Goal: Information Seeking & Learning: Learn about a topic

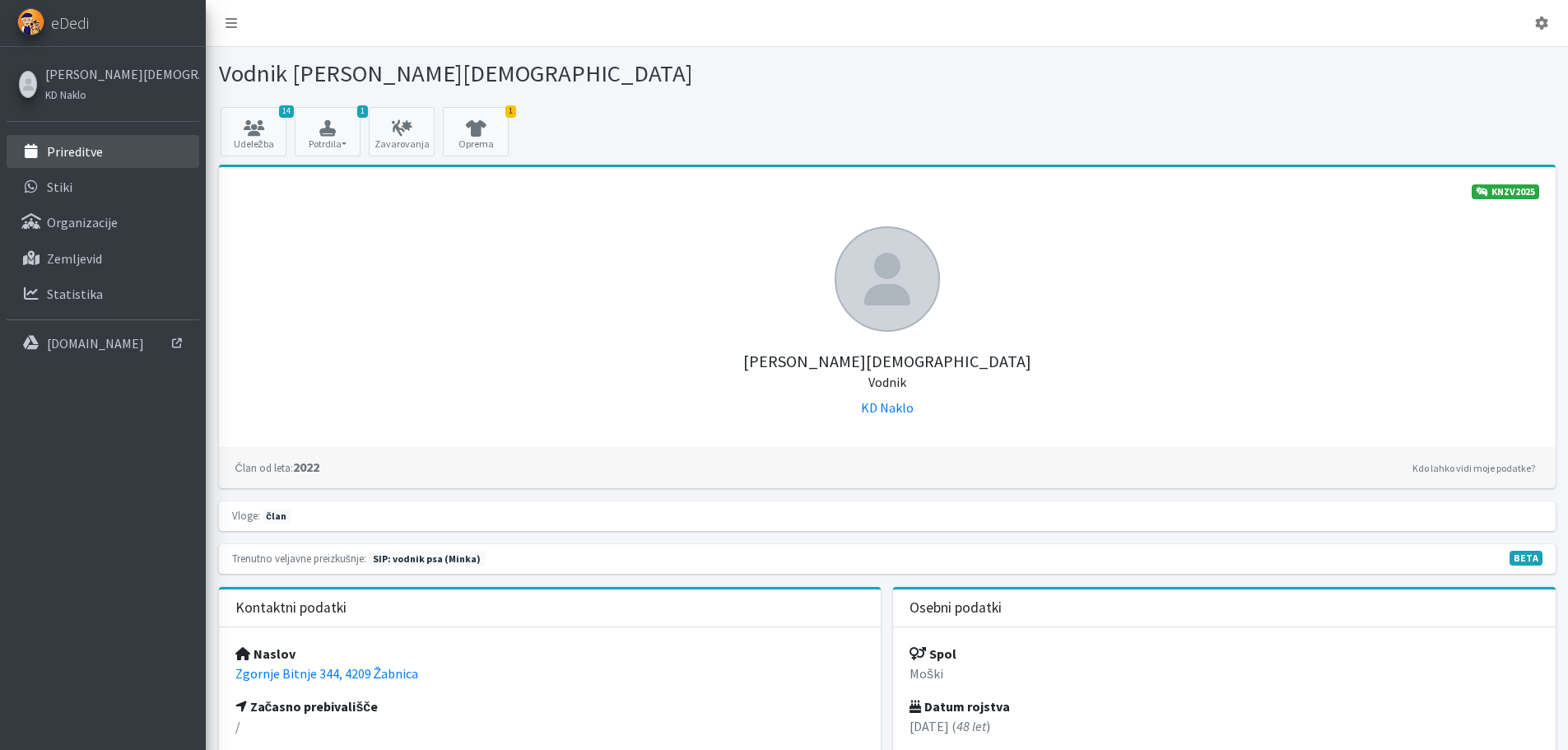
click at [88, 156] on p "Prireditve" at bounding box center [75, 151] width 56 height 17
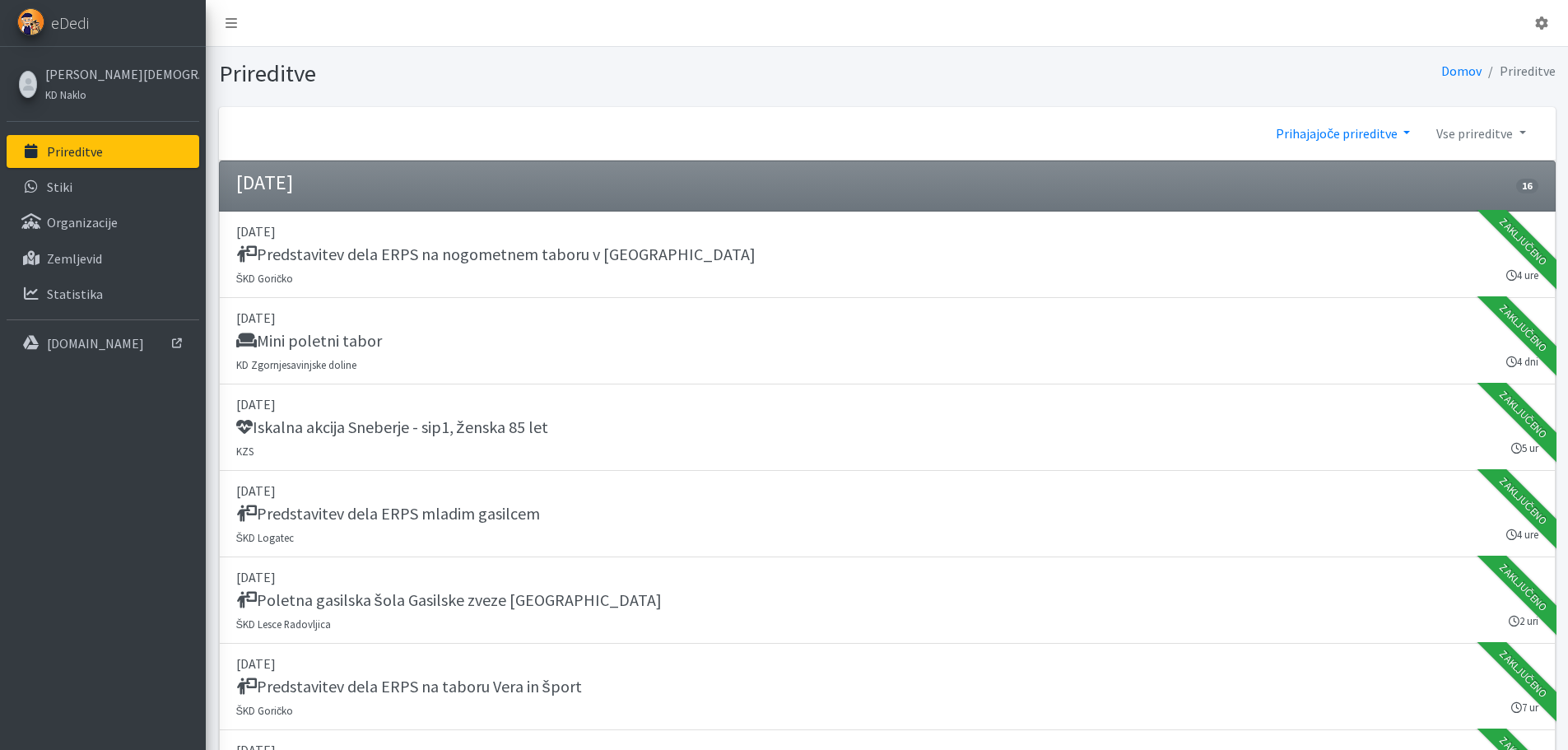
click at [1382, 133] on link "Prihajajoče prireditve" at bounding box center [1342, 132] width 160 height 33
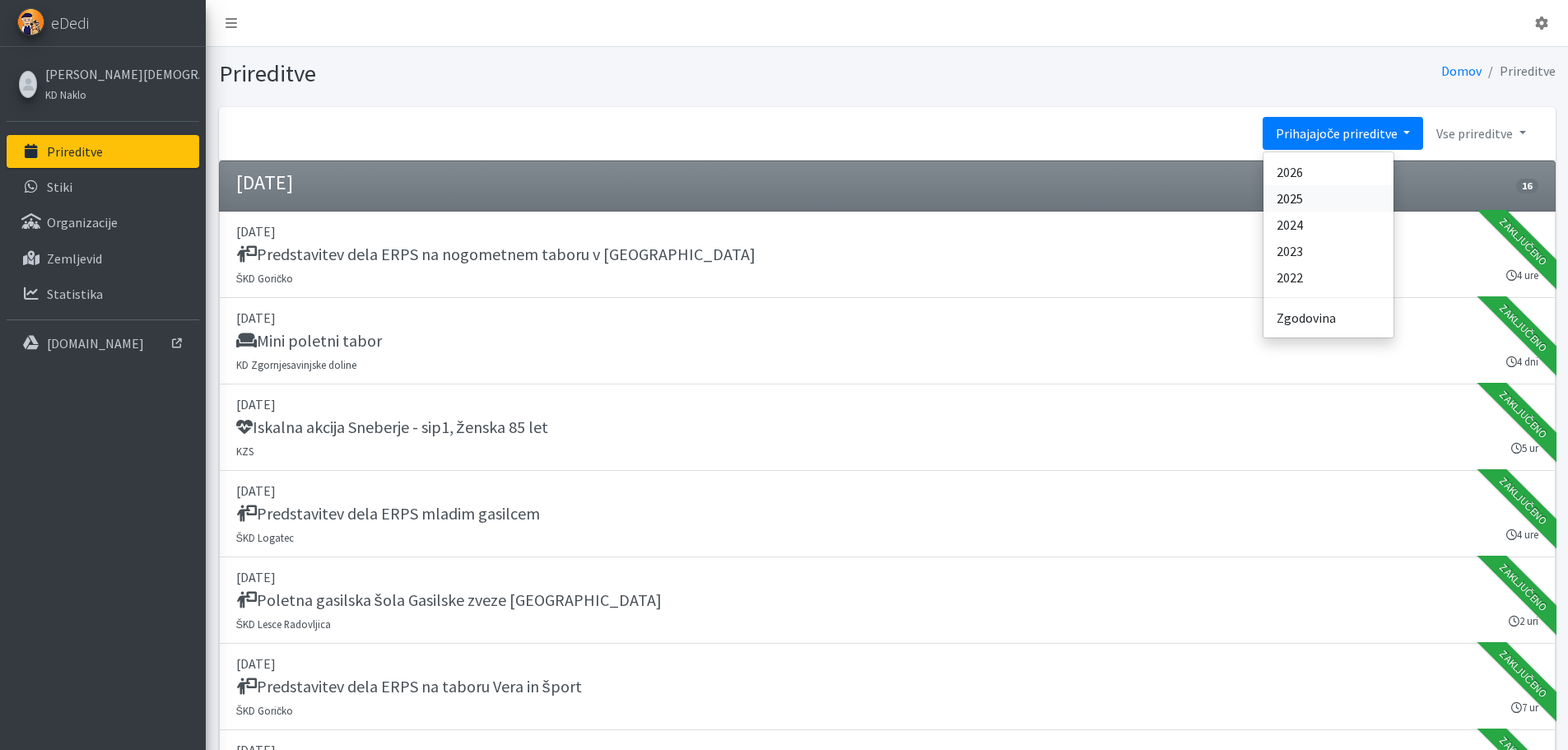
click at [1339, 196] on link "2025" at bounding box center [1328, 198] width 131 height 26
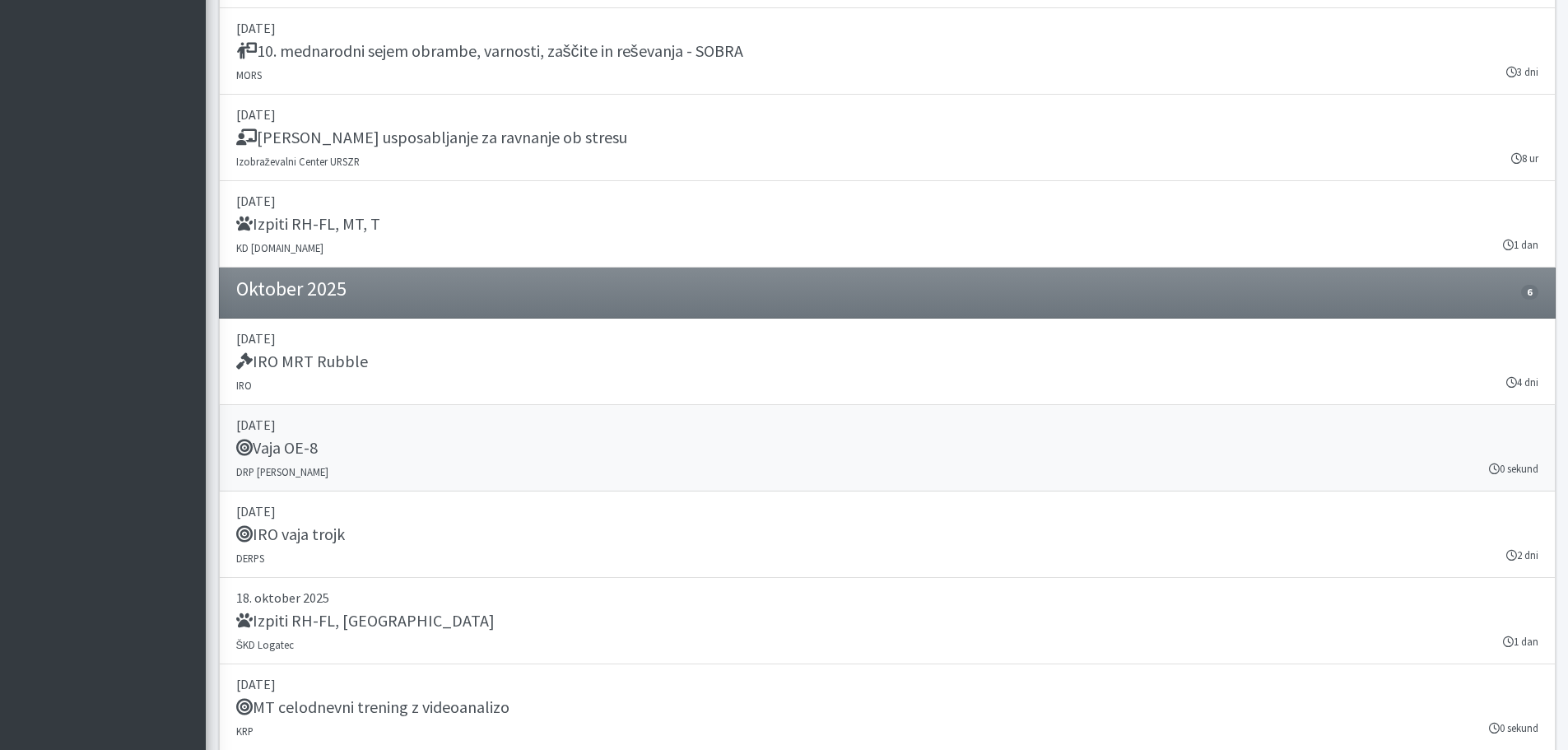
scroll to position [18767, 0]
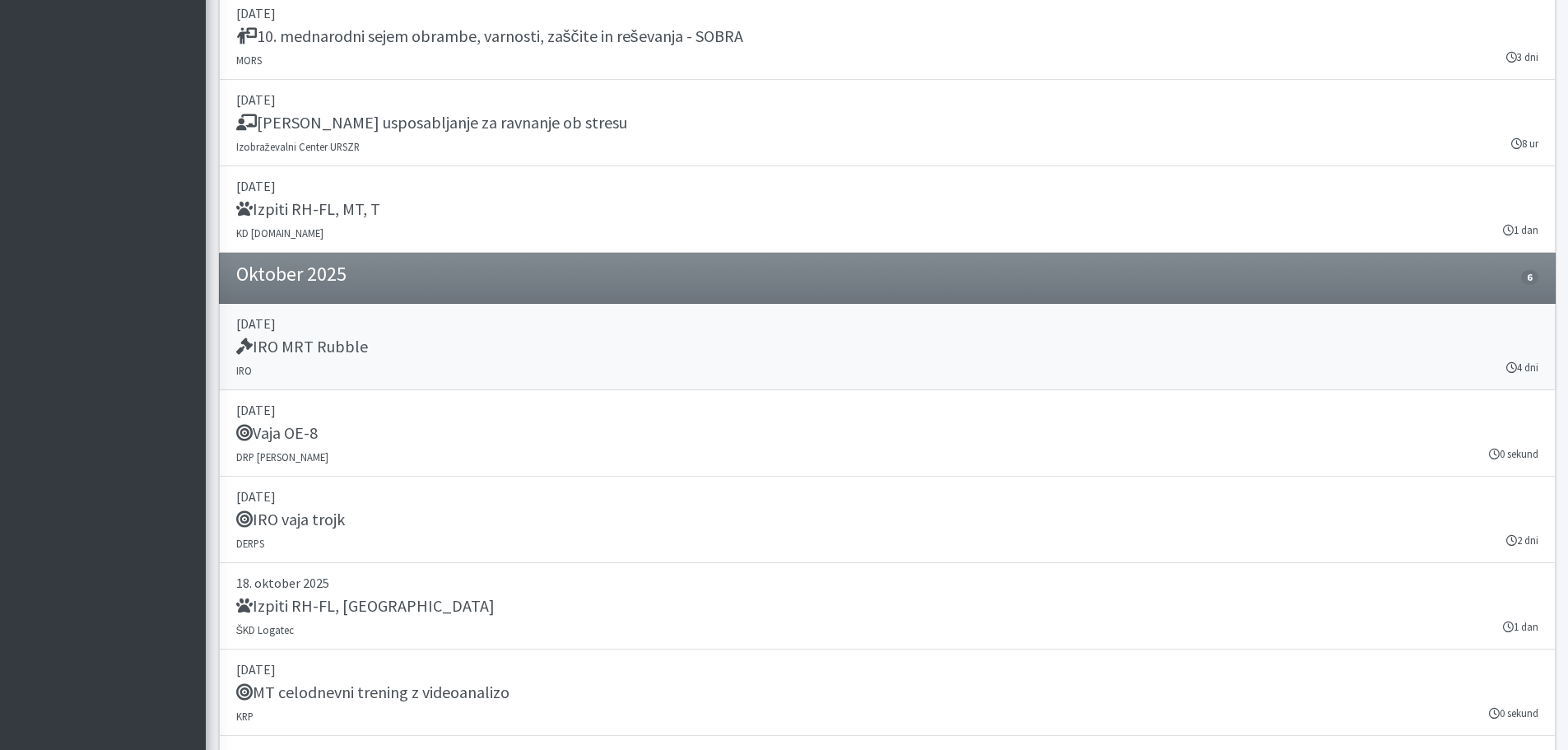
click at [334, 349] on h5 "IRO MRT Rubble" at bounding box center [302, 347] width 131 height 20
